Goal: Check status: Check status

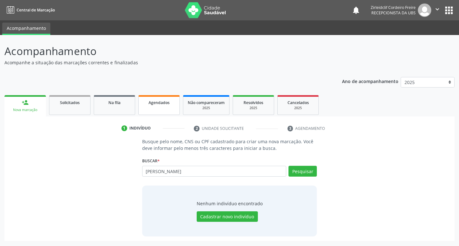
click at [153, 109] on link "Agendados" at bounding box center [158, 105] width 41 height 20
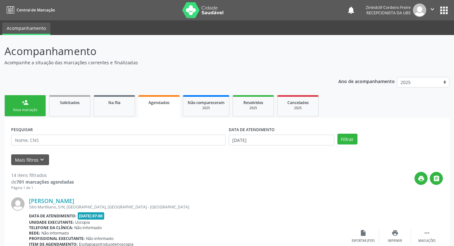
scroll to position [127, 0]
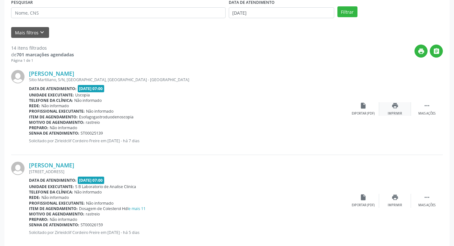
click at [397, 110] on div "print Imprimir" at bounding box center [395, 109] width 32 height 14
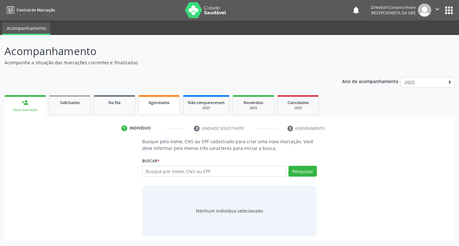
click at [150, 107] on link "Agendados" at bounding box center [158, 105] width 41 height 20
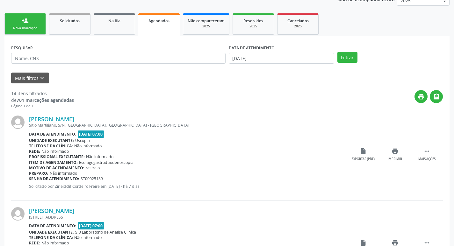
scroll to position [64, 0]
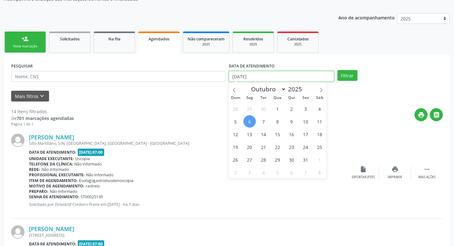
click at [250, 77] on input "[DATE]" at bounding box center [281, 76] width 105 height 11
click at [264, 123] on span "7" at bounding box center [263, 121] width 12 height 12
type input "07/10/2025"
click at [264, 123] on span "7" at bounding box center [263, 121] width 12 height 12
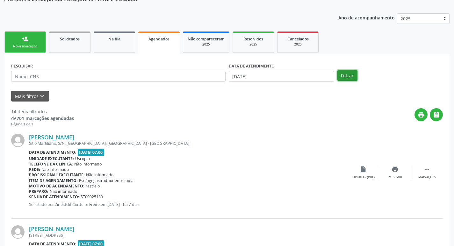
click at [353, 76] on button "Filtrar" at bounding box center [347, 75] width 20 height 11
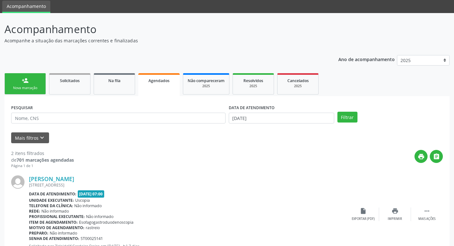
scroll to position [12, 0]
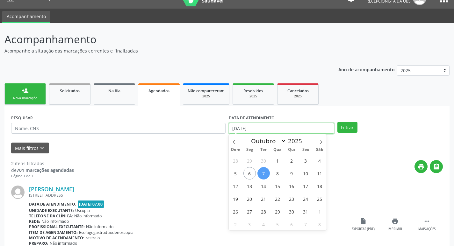
click at [284, 130] on input "07/10/2025" at bounding box center [281, 128] width 105 height 11
click at [280, 174] on span "8" at bounding box center [277, 173] width 12 height 12
type input "08/10/2025"
click at [277, 174] on span "8" at bounding box center [277, 173] width 12 height 12
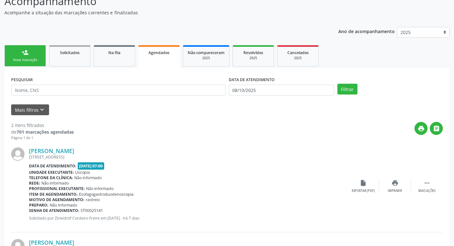
scroll to position [44, 0]
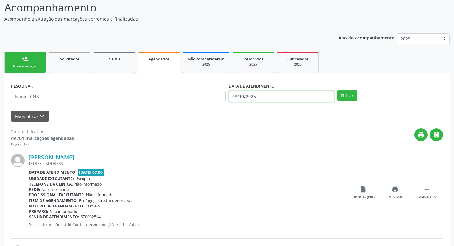
click at [262, 99] on input "08/10/2025" at bounding box center [281, 96] width 105 height 11
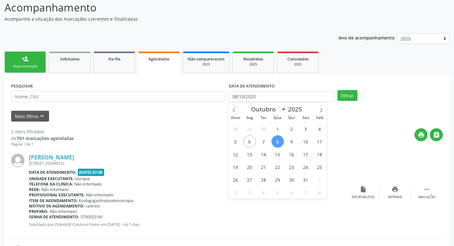
click at [276, 141] on span "8" at bounding box center [277, 141] width 12 height 12
type input "08/10/2025"
click at [276, 142] on span "8" at bounding box center [277, 141] width 12 height 12
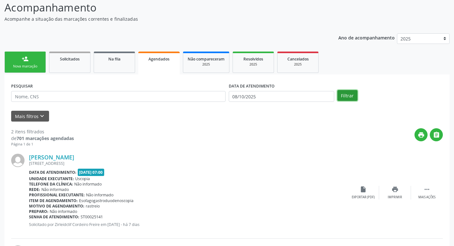
click at [352, 96] on button "Filtrar" at bounding box center [347, 95] width 20 height 11
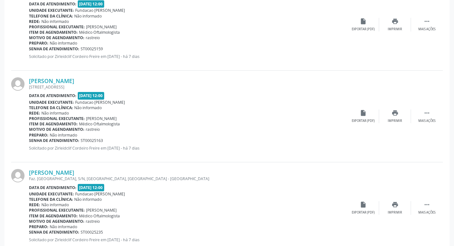
scroll to position [1147, 0]
